Goal: Find specific page/section: Find specific page/section

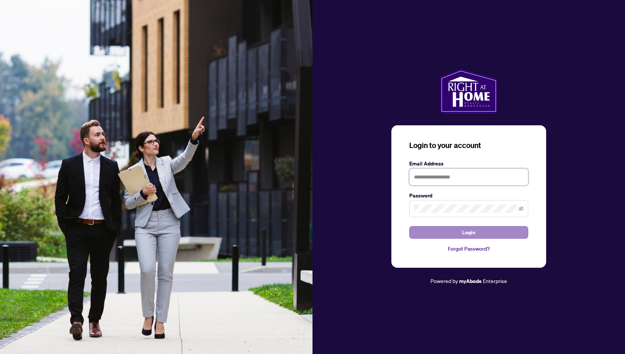
type input "**********"
click at [480, 231] on button "Login" at bounding box center [468, 232] width 119 height 13
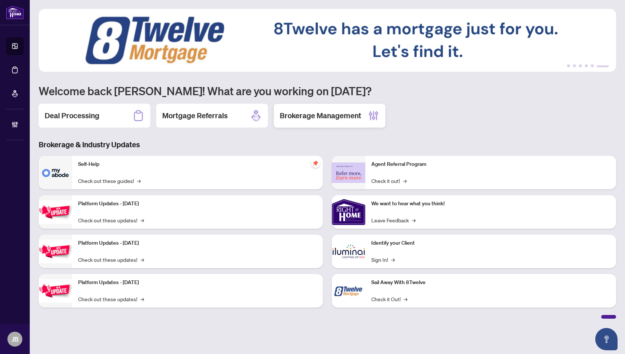
click at [322, 115] on h2 "Brokerage Management" at bounding box center [320, 115] width 81 height 10
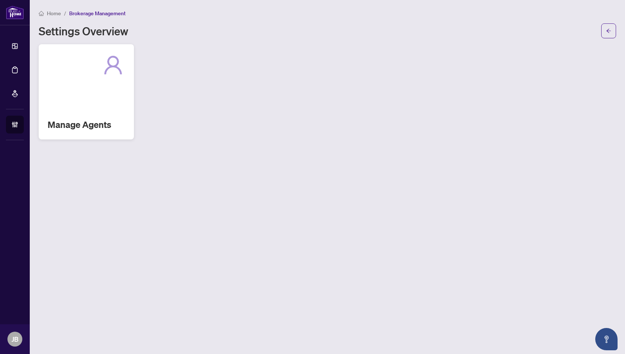
click at [109, 71] on icon at bounding box center [113, 65] width 24 height 24
